Goal: Task Accomplishment & Management: Manage account settings

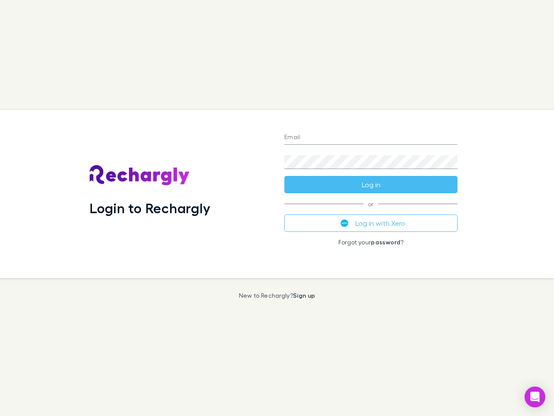
click at [277, 208] on div "Login to Rechargly" at bounding box center [180, 194] width 195 height 168
click at [371, 138] on input "Email" at bounding box center [370, 138] width 173 height 14
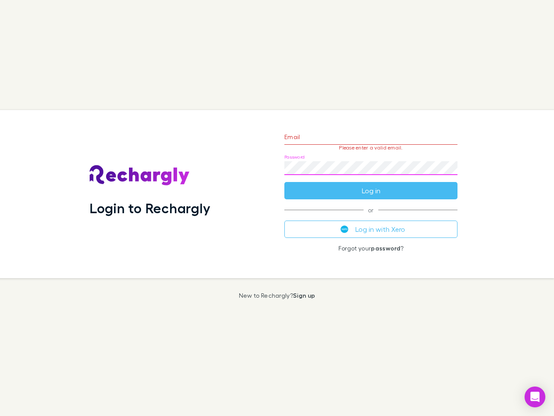
click at [371, 184] on form "Email Please enter a valid email. Password Log in" at bounding box center [370, 161] width 173 height 75
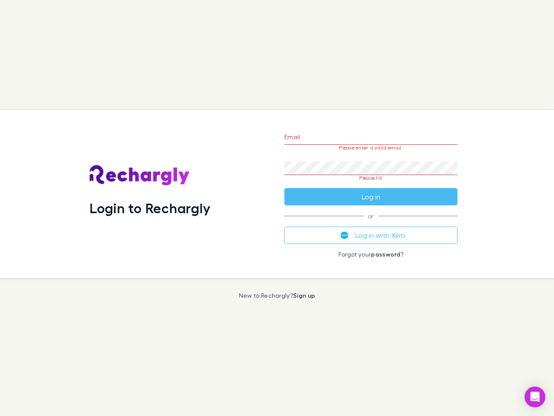
click at [371, 223] on div "Email Please enter a valid email. Password Please fill Log in or Log in with Xe…" at bounding box center [371, 194] width 187 height 168
click at [535, 397] on icon "Open Intercom Messenger" at bounding box center [535, 396] width 9 height 10
